Goal: Complete application form

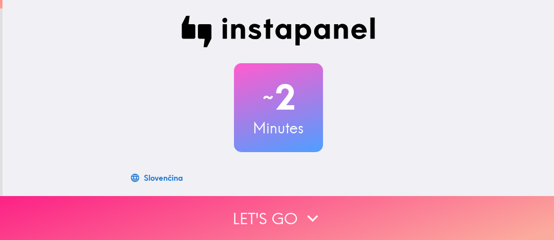
click at [302, 210] on icon "button" at bounding box center [313, 219] width 22 height 22
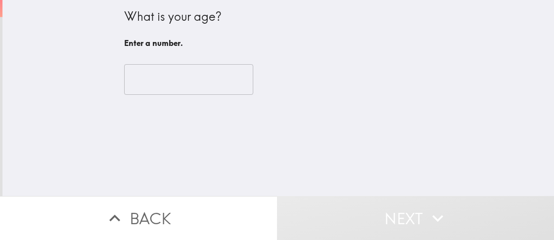
click at [185, 89] on input "number" at bounding box center [188, 79] width 129 height 31
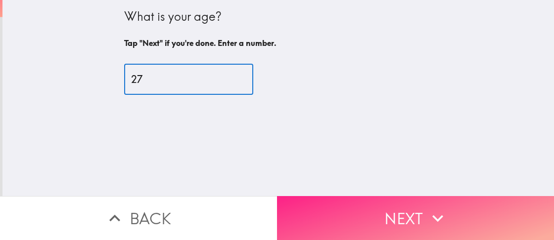
type input "27"
click at [329, 203] on button "Next" at bounding box center [415, 218] width 277 height 44
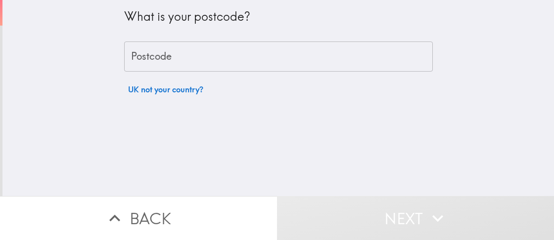
click at [185, 63] on input "Postcode" at bounding box center [278, 57] width 308 height 31
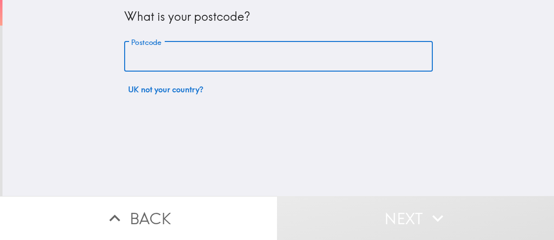
type input "WR11 7PB"
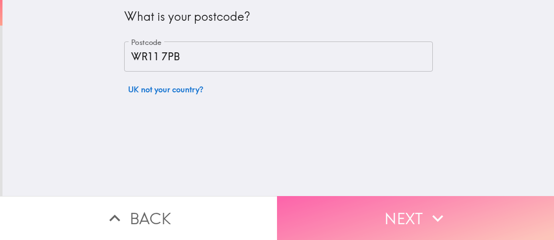
click at [312, 209] on button "Next" at bounding box center [415, 218] width 277 height 44
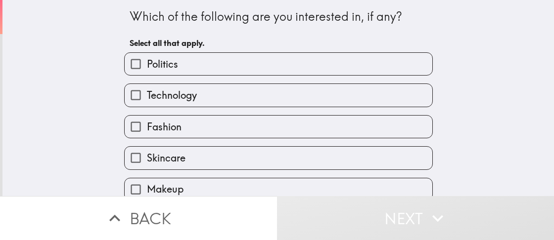
click at [197, 65] on label "Politics" at bounding box center [278, 64] width 307 height 22
click at [147, 65] on input "Politics" at bounding box center [136, 64] width 22 height 22
checkbox input "true"
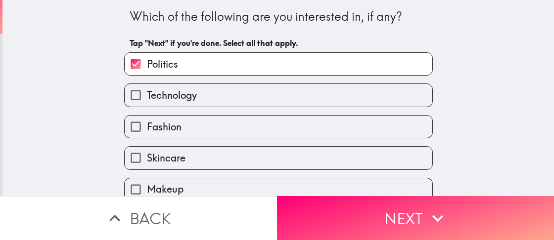
click at [191, 99] on label "Technology" at bounding box center [278, 95] width 307 height 22
click at [147, 99] on input "Technology" at bounding box center [136, 95] width 22 height 22
checkbox input "true"
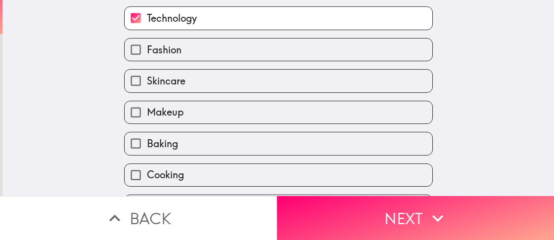
scroll to position [99, 0]
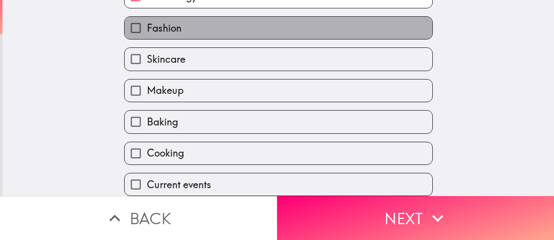
drag, startPoint x: 183, startPoint y: 26, endPoint x: 185, endPoint y: 21, distance: 5.2
click at [185, 21] on label "Fashion" at bounding box center [278, 28] width 307 height 22
click at [147, 21] on input "Fashion" at bounding box center [136, 28] width 22 height 22
checkbox input "true"
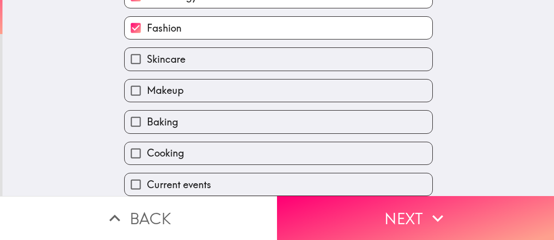
click at [191, 154] on label "Cooking" at bounding box center [278, 153] width 307 height 22
click at [147, 154] on input "Cooking" at bounding box center [136, 153] width 22 height 22
checkbox input "true"
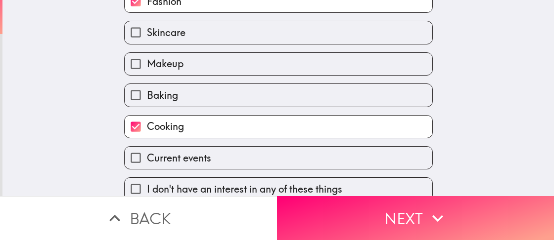
scroll to position [138, 0]
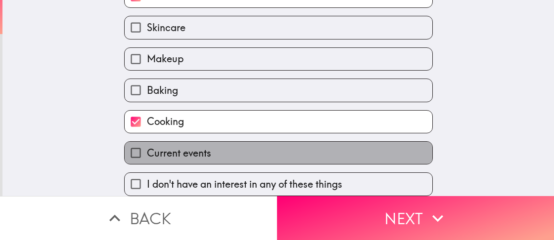
click at [194, 151] on span "Current events" at bounding box center [179, 153] width 64 height 14
click at [147, 151] on input "Current events" at bounding box center [136, 153] width 22 height 22
checkbox input "true"
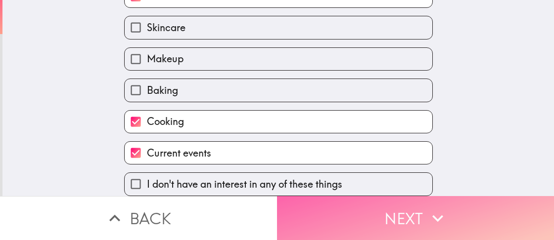
click at [342, 206] on button "Next" at bounding box center [415, 218] width 277 height 44
